Goal: Find specific page/section: Find specific page/section

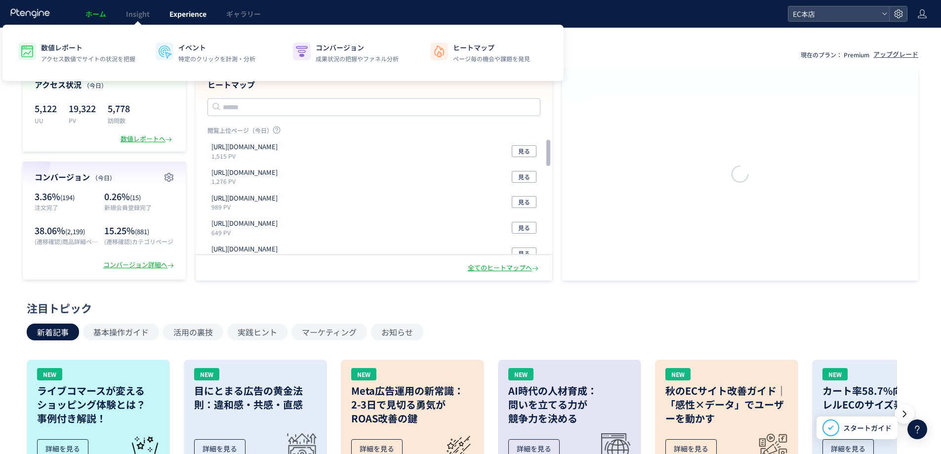
click at [209, 16] on link "Experience" at bounding box center [188, 14] width 57 height 28
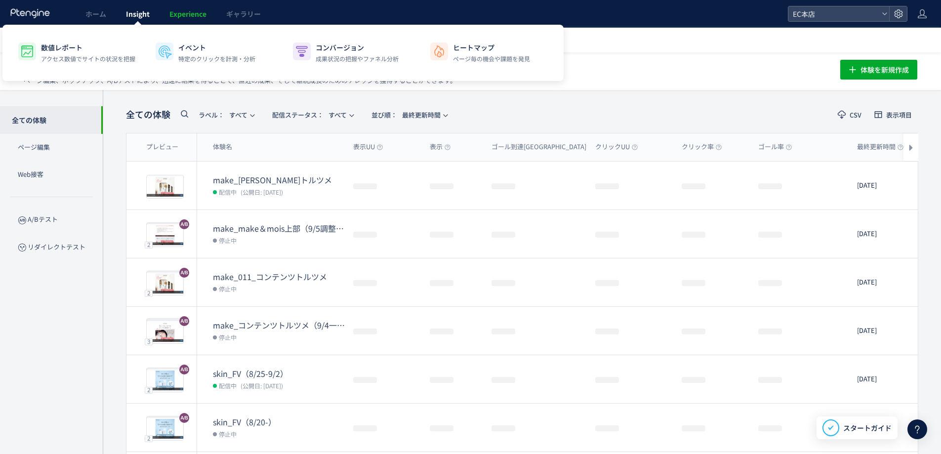
click at [134, 10] on span "Insight" at bounding box center [138, 14] width 24 height 10
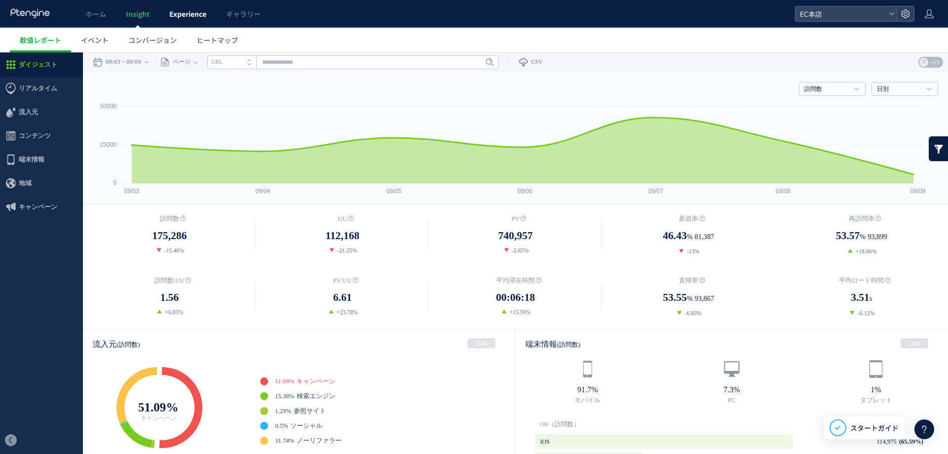
click at [200, 15] on span "Experience" at bounding box center [187, 14] width 37 height 10
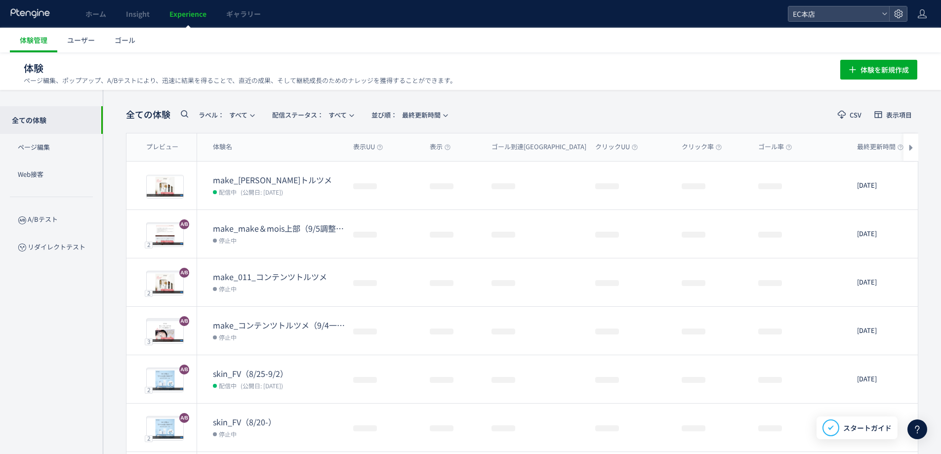
click at [162, 11] on link "Experience" at bounding box center [188, 14] width 57 height 28
click at [148, 11] on div at bounding box center [474, 227] width 948 height 454
click at [144, 13] on span "Insight" at bounding box center [138, 14] width 24 height 10
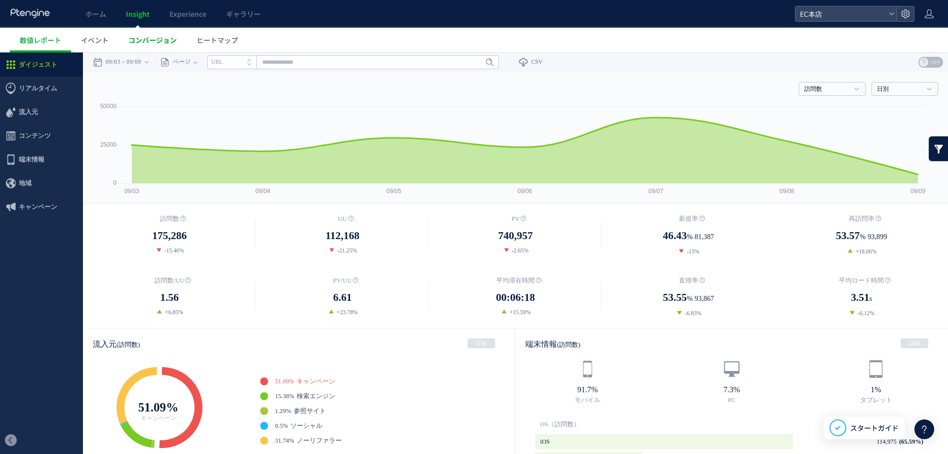
click at [143, 37] on span "コンバージョン" at bounding box center [152, 40] width 48 height 10
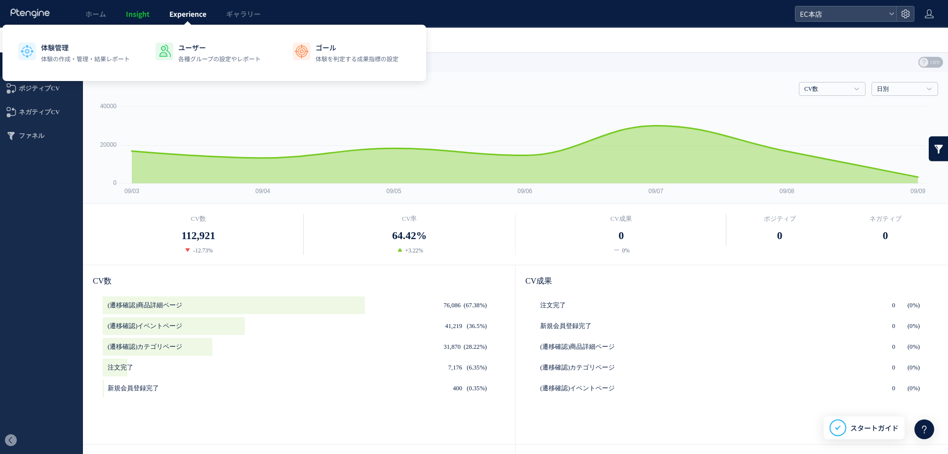
click at [173, 15] on span "Experience" at bounding box center [187, 14] width 37 height 10
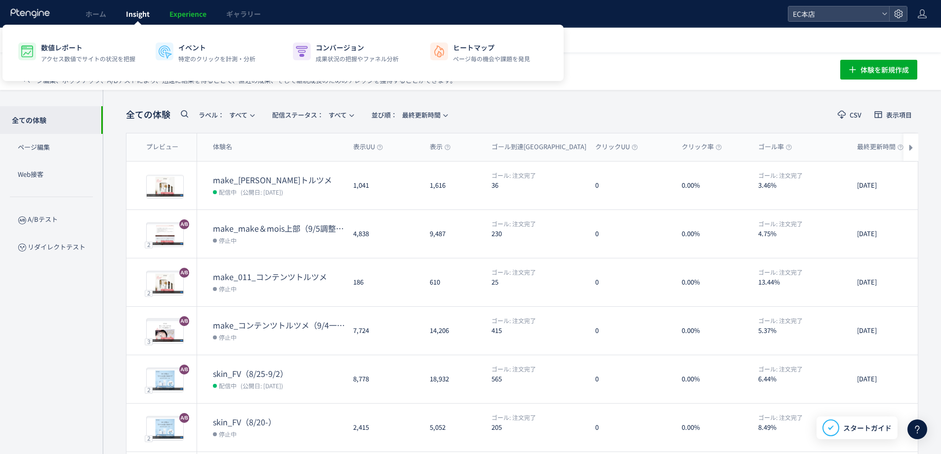
click at [139, 22] on div at bounding box center [137, 24] width 5 height 5
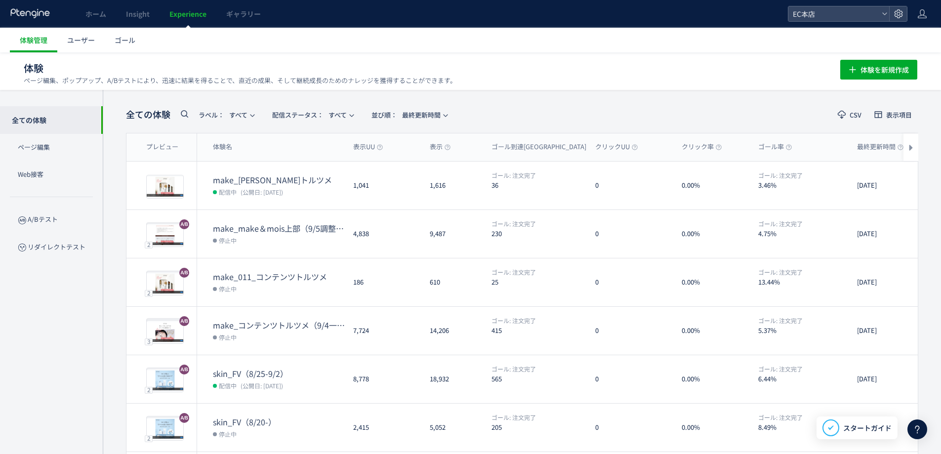
click at [421, 13] on div "ホーム Insight Experience ギャラリー" at bounding box center [394, 14] width 788 height 28
click at [127, 40] on span "ゴール" at bounding box center [125, 40] width 21 height 10
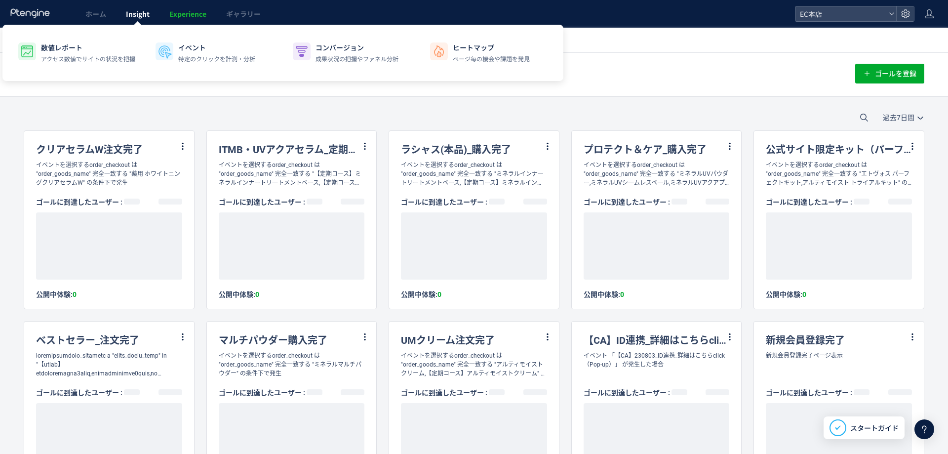
click at [144, 18] on span "Insight" at bounding box center [138, 14] width 24 height 10
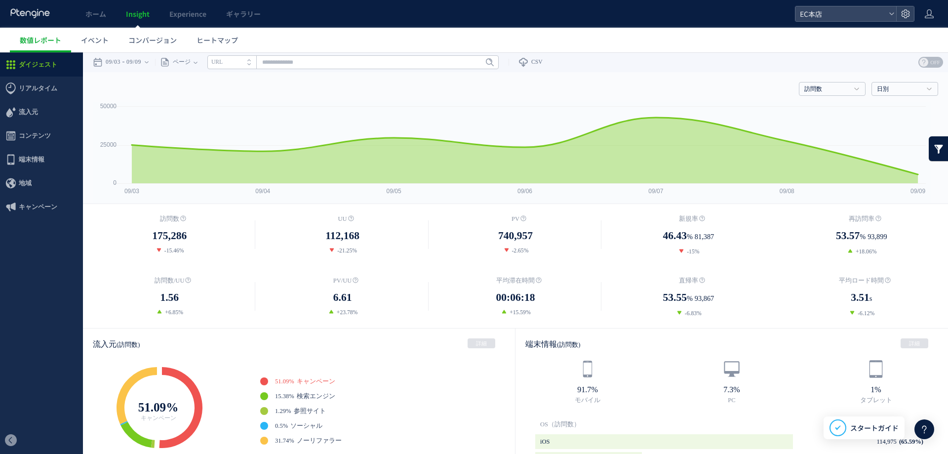
click at [248, 41] on ul "数値レポート イベント コンバージョン ヒートマップ" at bounding box center [479, 40] width 939 height 25
click at [237, 40] on span "ヒートマップ" at bounding box center [217, 40] width 41 height 10
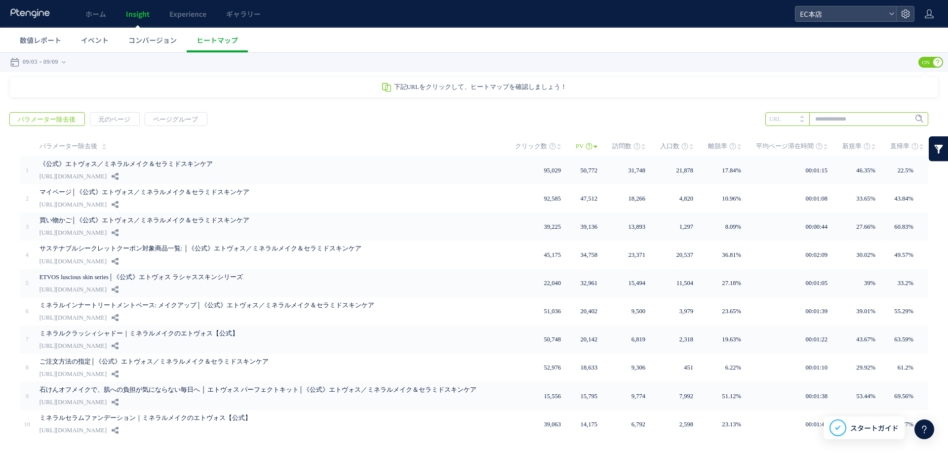
click at [810, 121] on input "text" at bounding box center [847, 119] width 163 height 14
paste input "**********"
type input "**********"
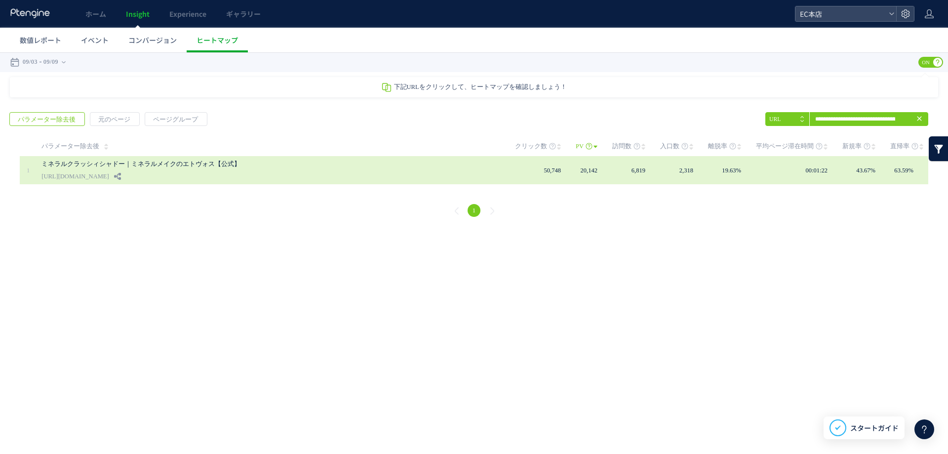
click at [178, 164] on link "ミネラルクラッシィシャドー｜ミネラルメイクのエトヴォス【公式】" at bounding box center [268, 164] width 454 height 12
click at [138, 159] on link "ミネラルクラッシィシャドー｜ミネラルメイクのエトヴォス【公式】" at bounding box center [268, 164] width 454 height 12
